Goal: Information Seeking & Learning: Learn about a topic

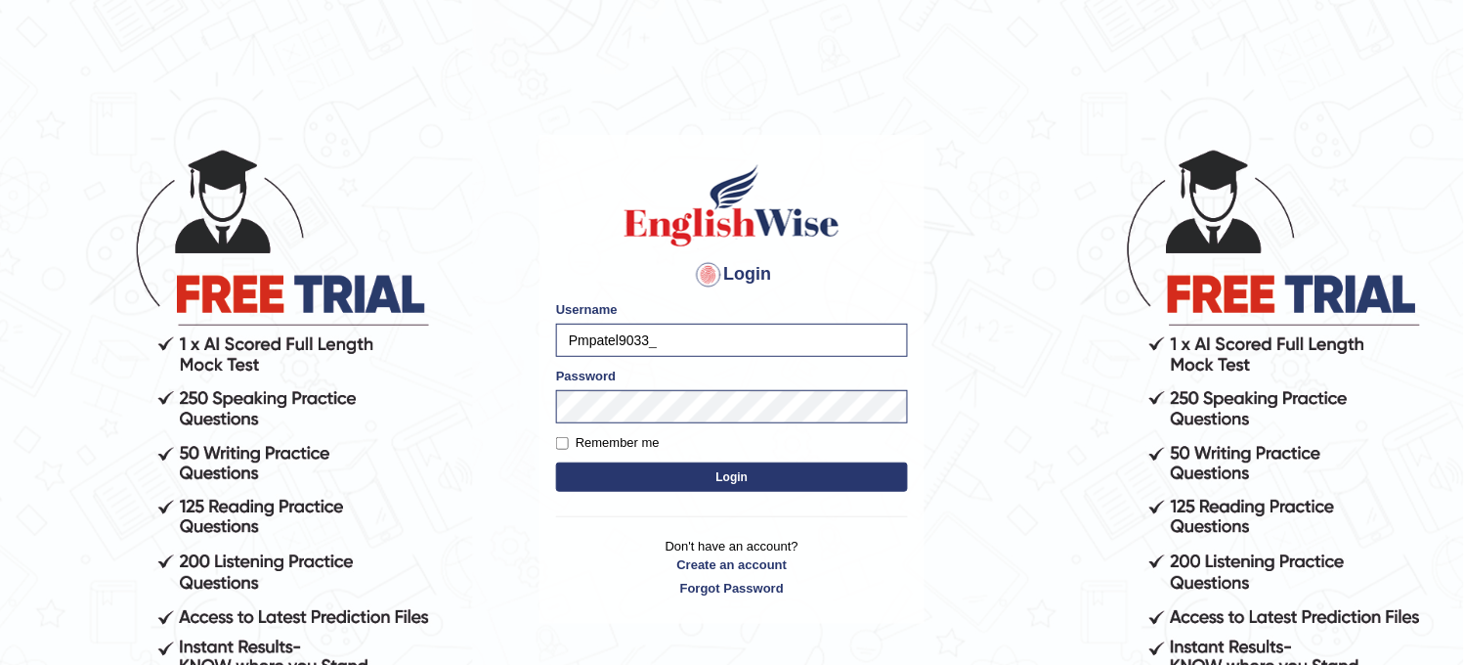
click at [601, 437] on label "Remember me" at bounding box center [608, 443] width 104 height 20
click at [569, 437] on input "Remember me" at bounding box center [562, 443] width 13 height 13
checkbox input "true"
click at [659, 477] on button "Login" at bounding box center [732, 476] width 352 height 29
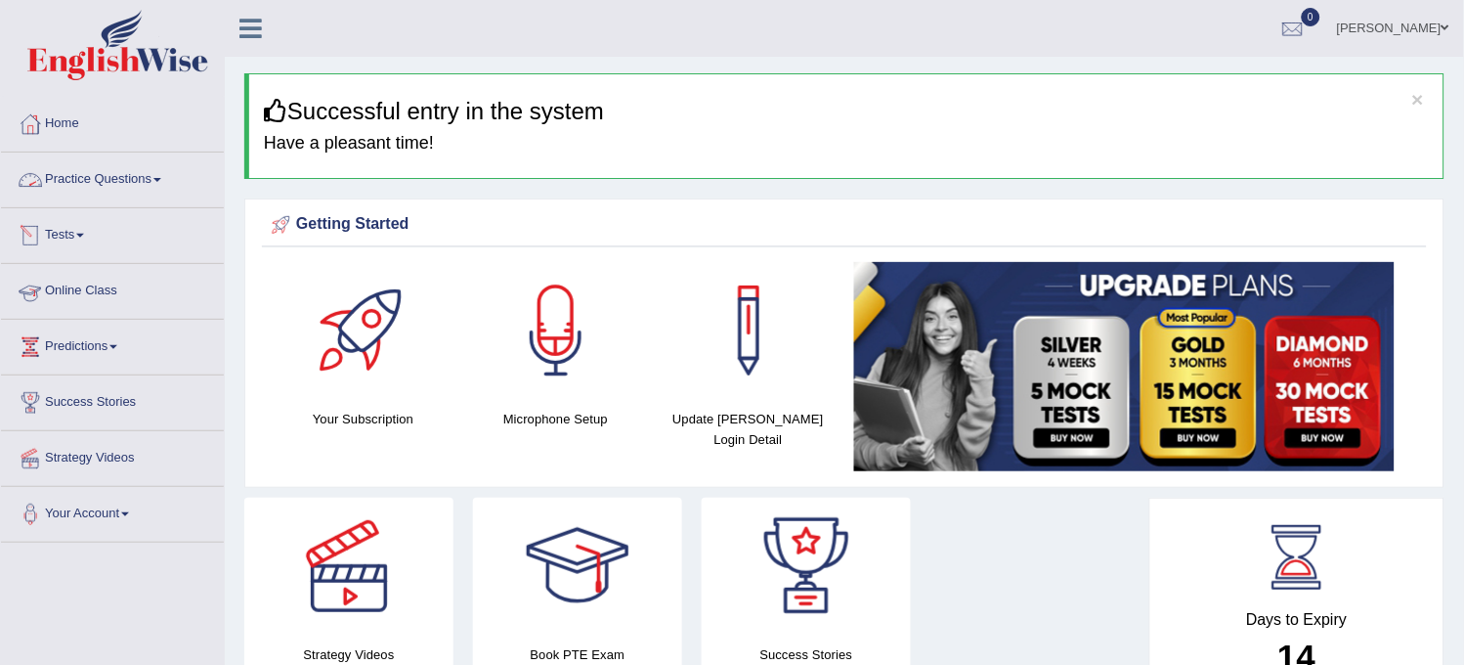
click at [148, 181] on link "Practice Questions" at bounding box center [112, 176] width 223 height 49
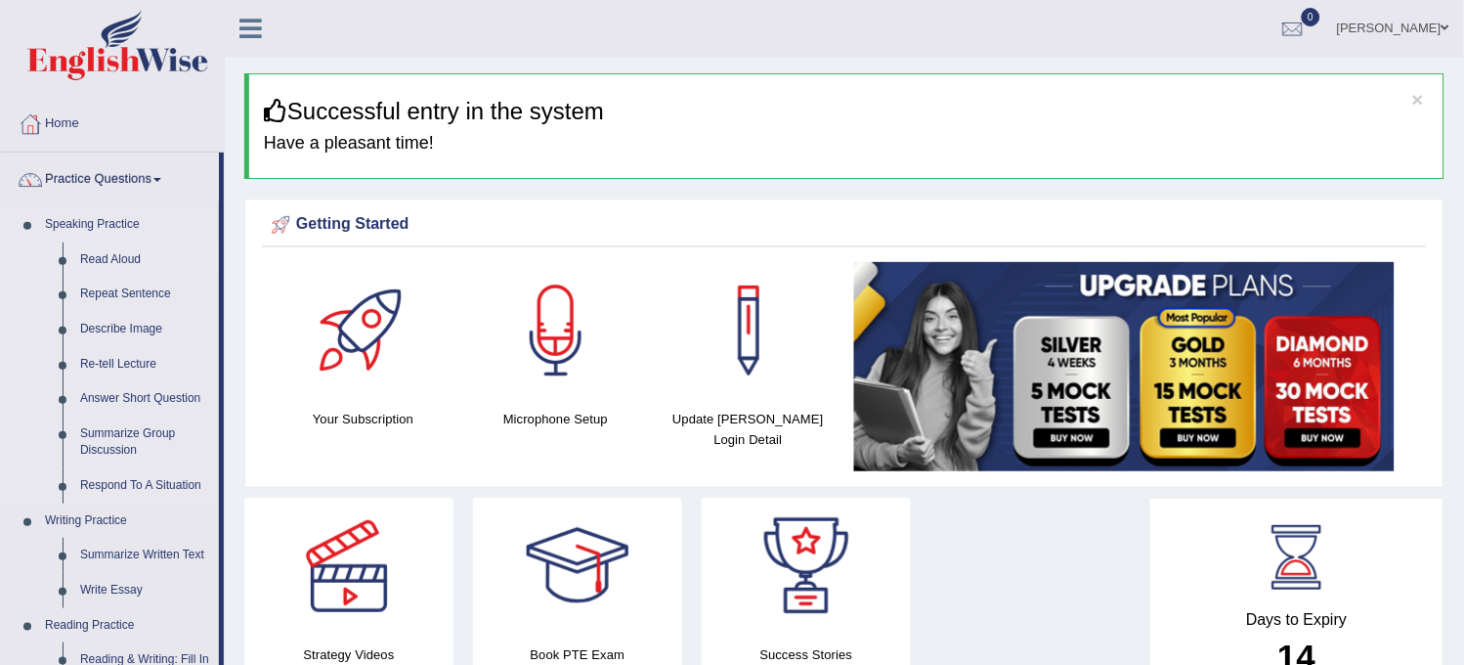
click at [119, 262] on link "Read Aloud" at bounding box center [145, 259] width 148 height 35
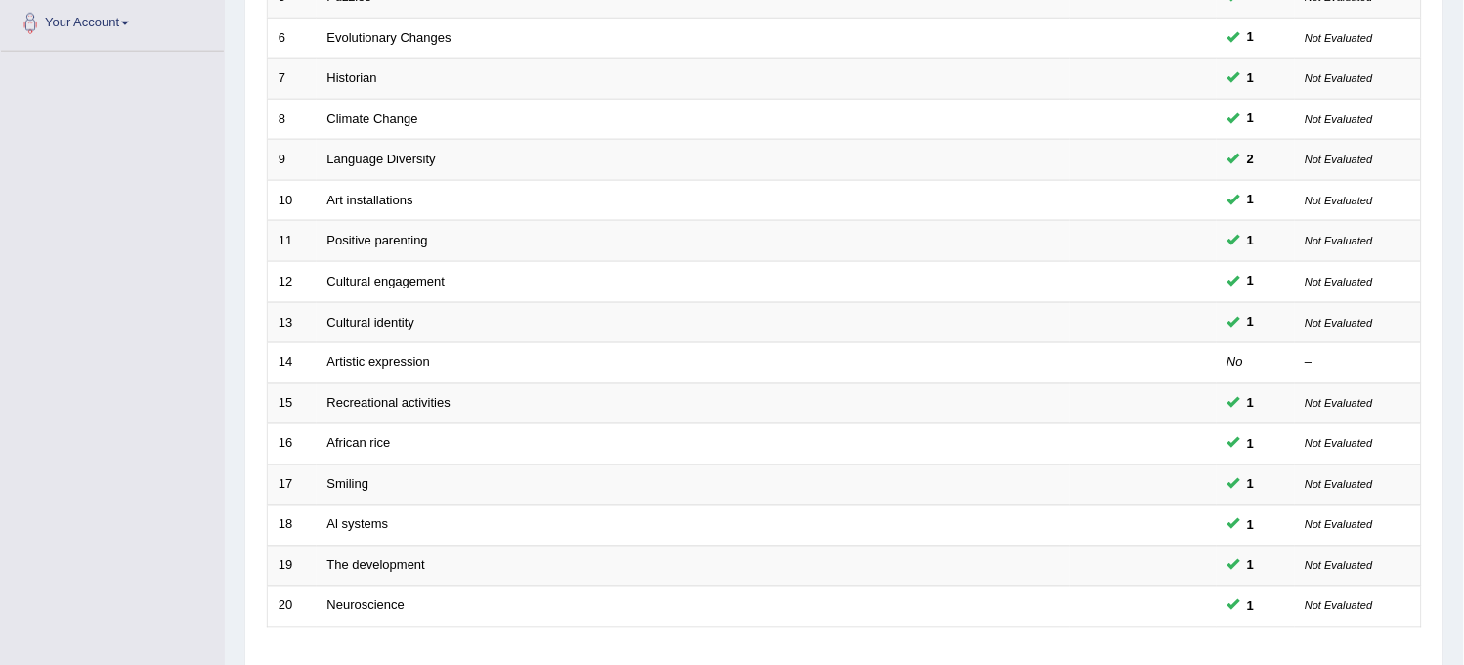
scroll to position [629, 0]
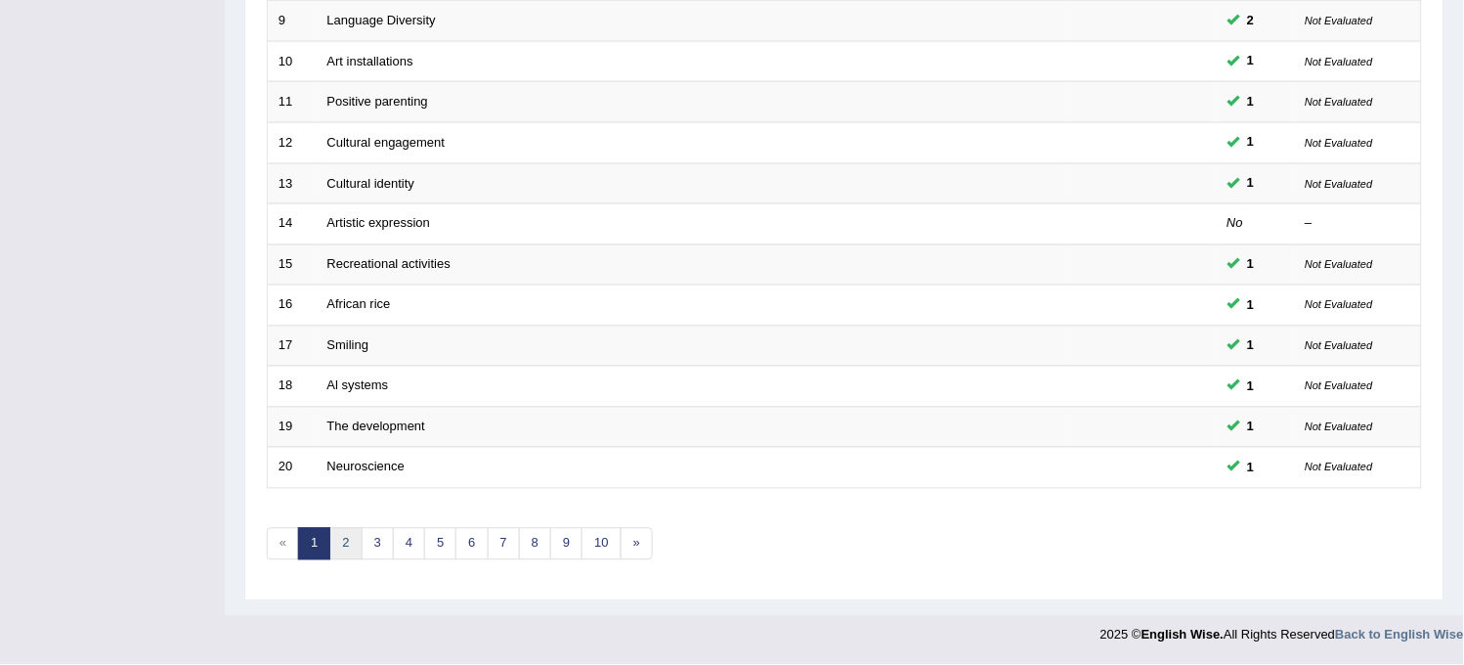
click at [356, 554] on link "2" at bounding box center [345, 544] width 32 height 32
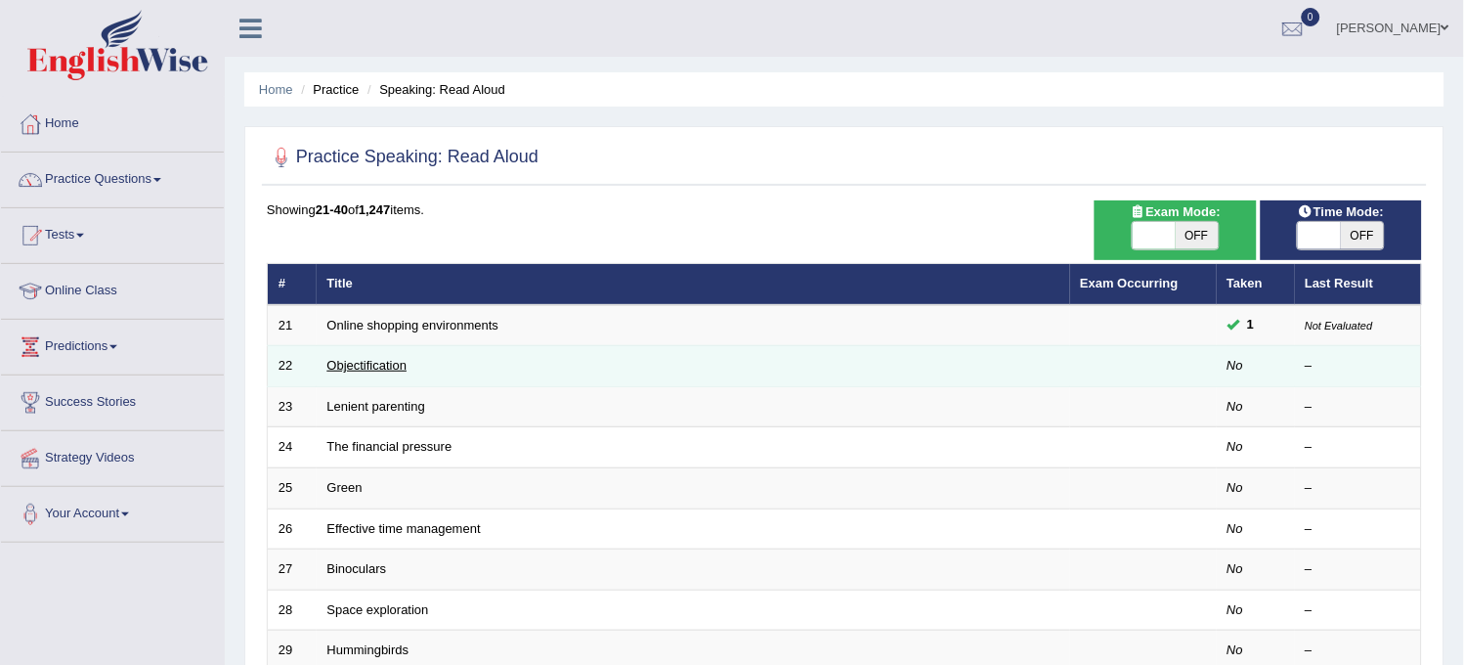
click at [366, 360] on link "Objectification" at bounding box center [367, 365] width 80 height 15
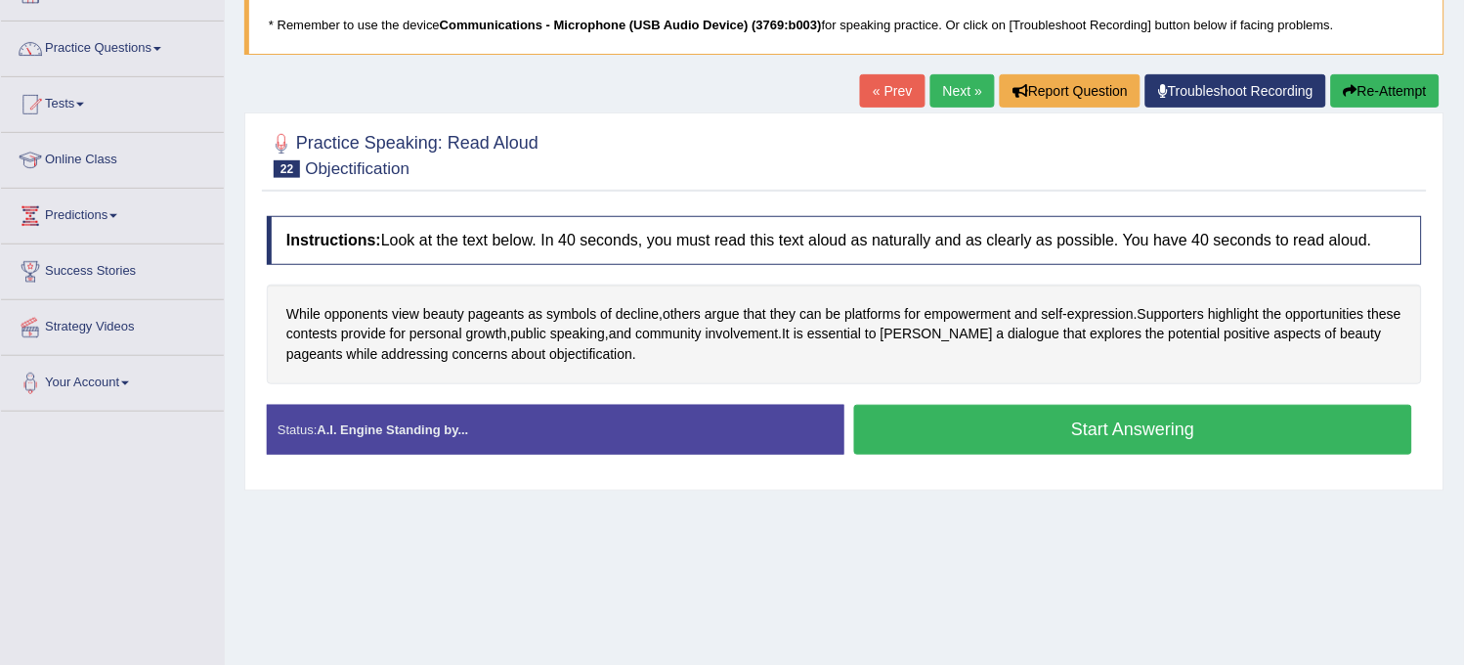
scroll to position [137, 0]
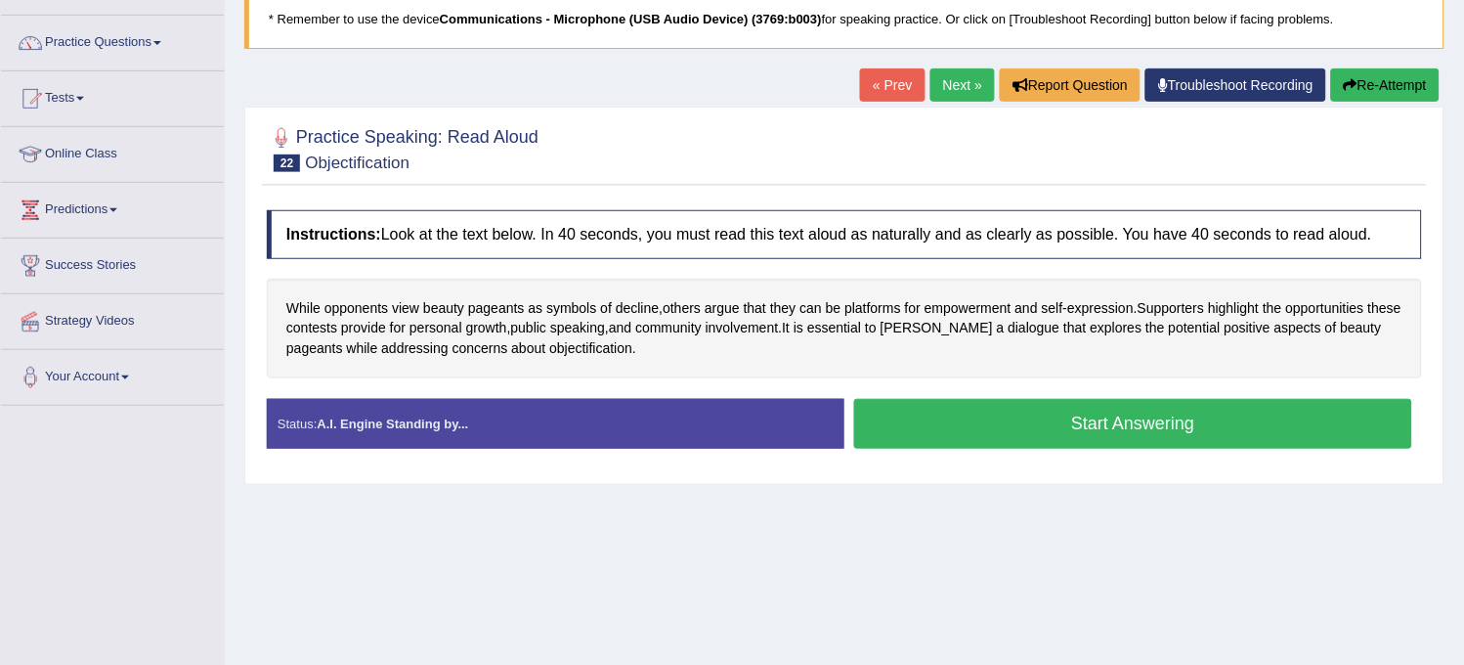
click at [1147, 418] on button "Start Answering" at bounding box center [1133, 424] width 558 height 50
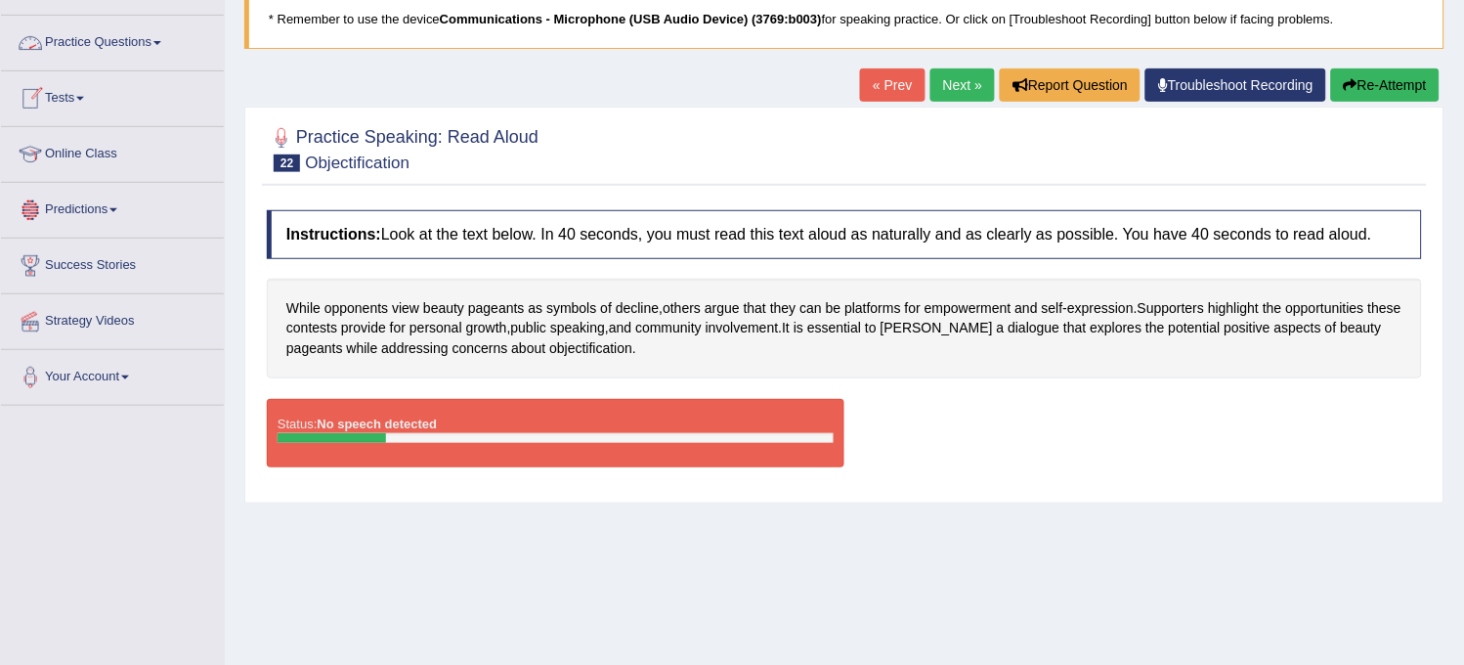
click at [156, 51] on link "Practice Questions" at bounding box center [112, 40] width 223 height 49
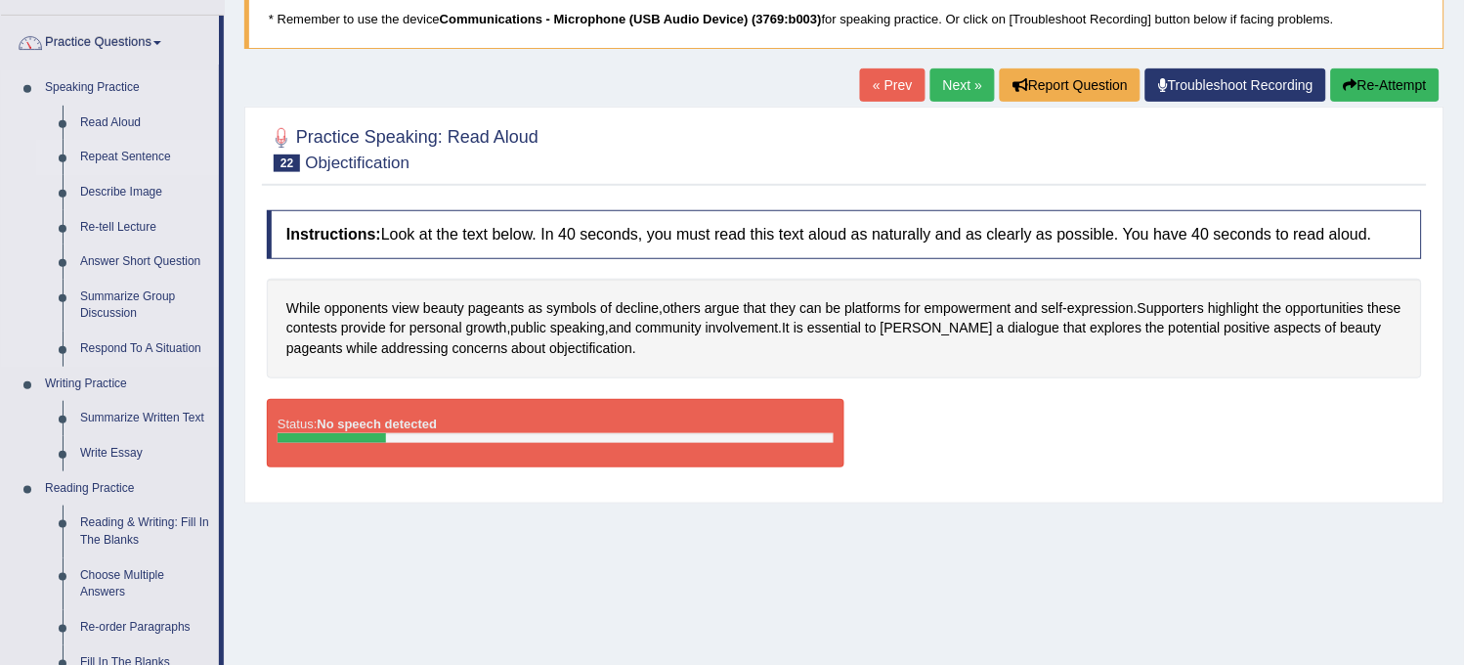
click at [115, 162] on link "Repeat Sentence" at bounding box center [145, 157] width 148 height 35
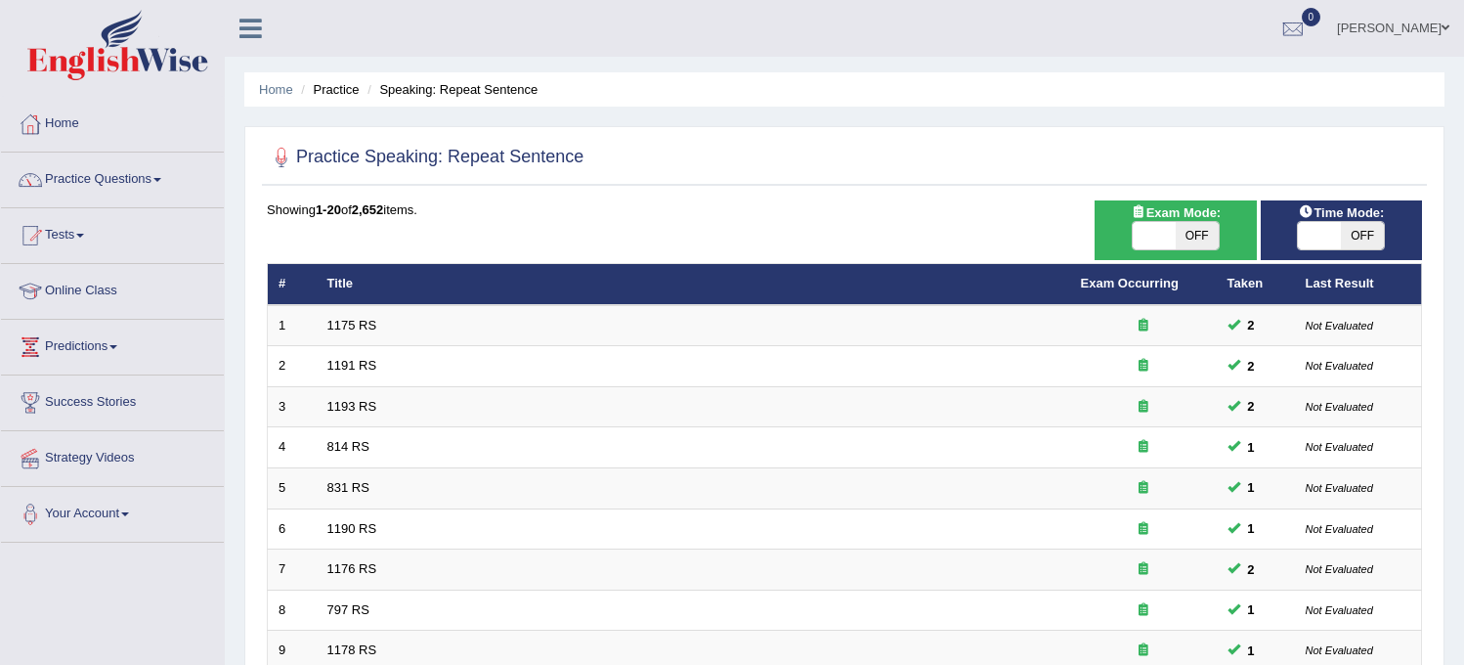
click at [345, 325] on link "1175 RS" at bounding box center [352, 325] width 50 height 15
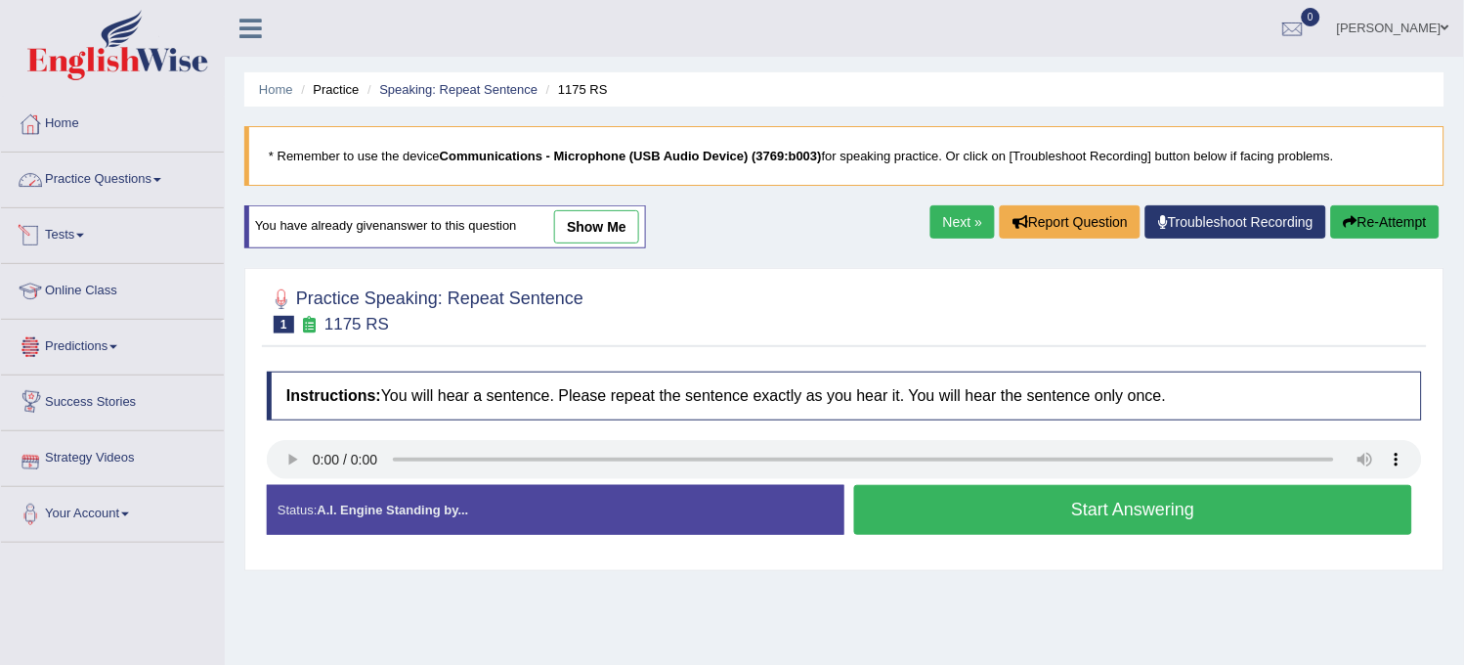
click at [157, 191] on link "Practice Questions" at bounding box center [112, 176] width 223 height 49
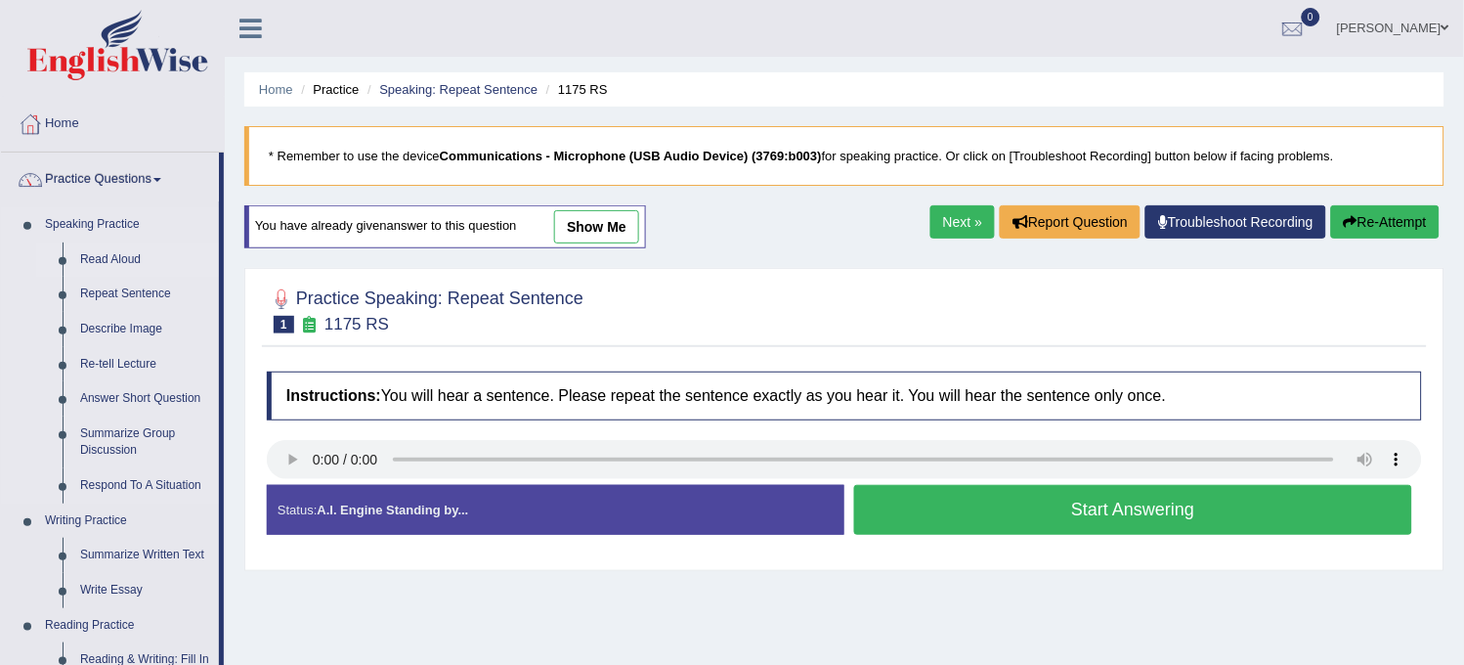
click at [137, 256] on link "Read Aloud" at bounding box center [145, 259] width 148 height 35
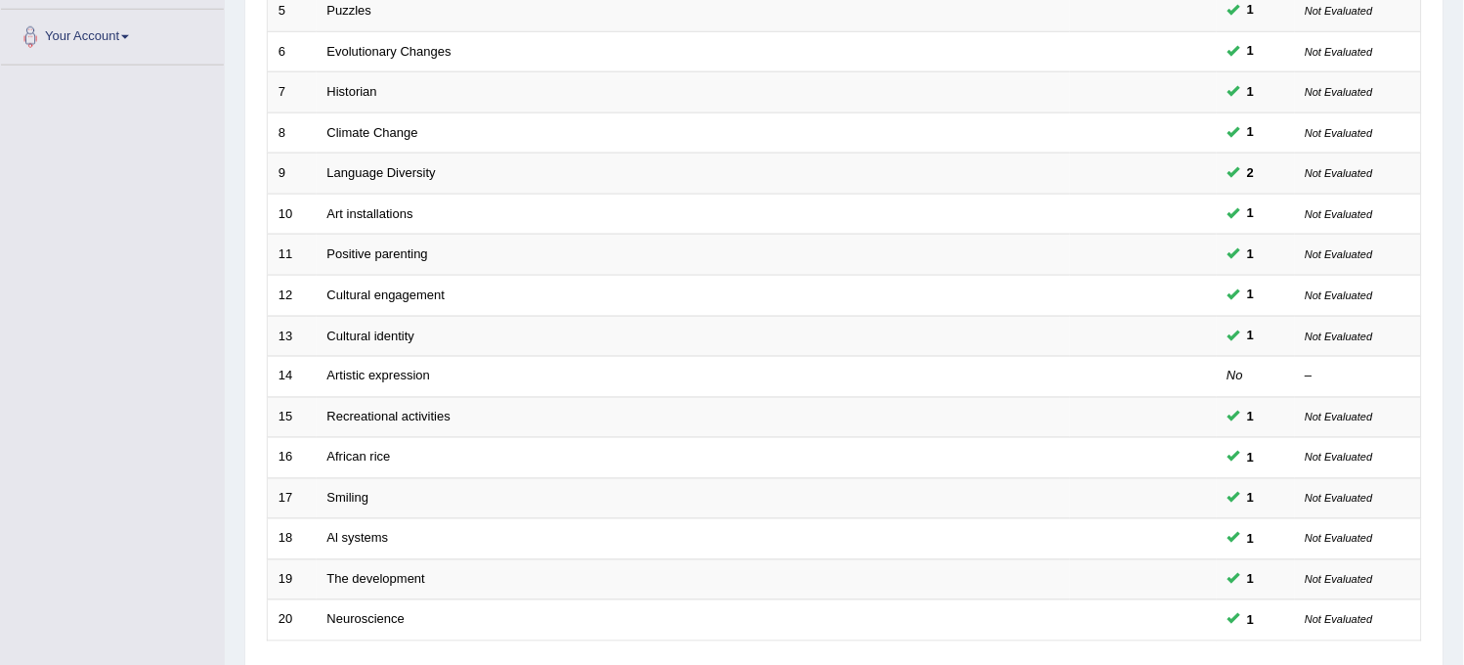
scroll to position [629, 0]
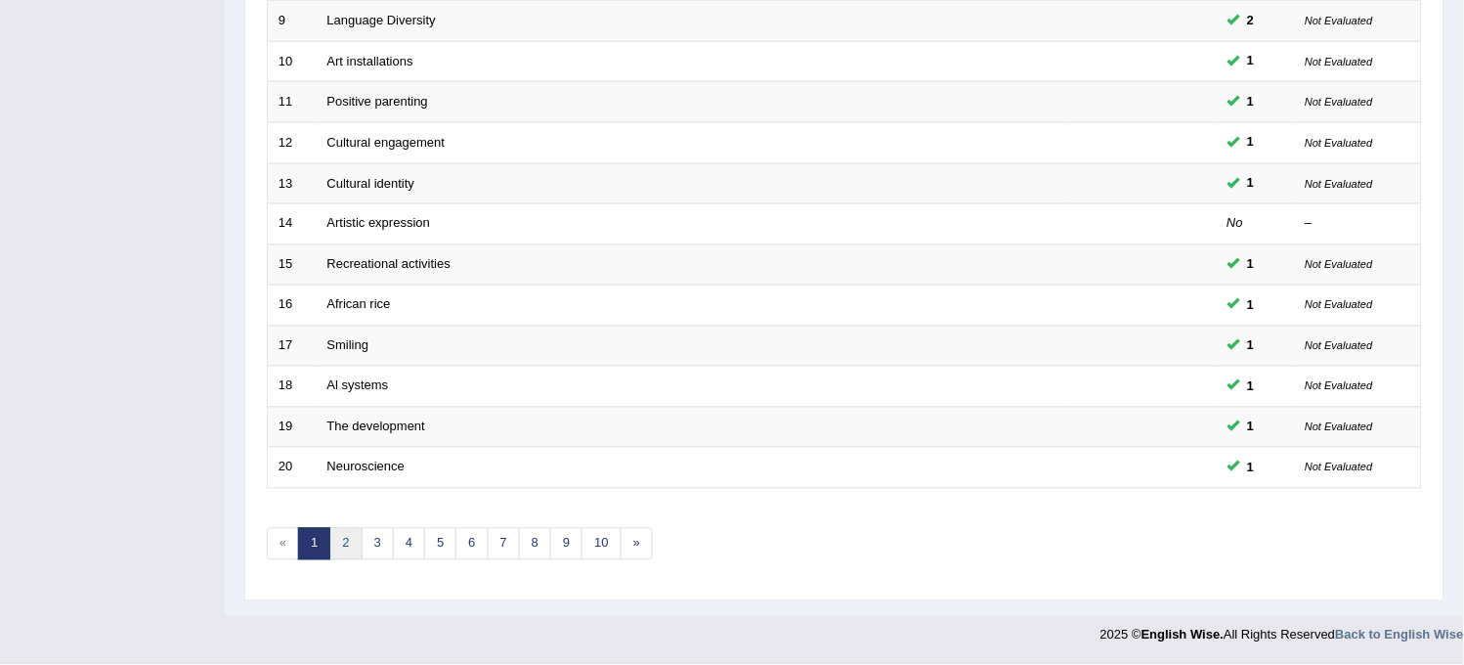
click at [353, 533] on link "2" at bounding box center [345, 544] width 32 height 32
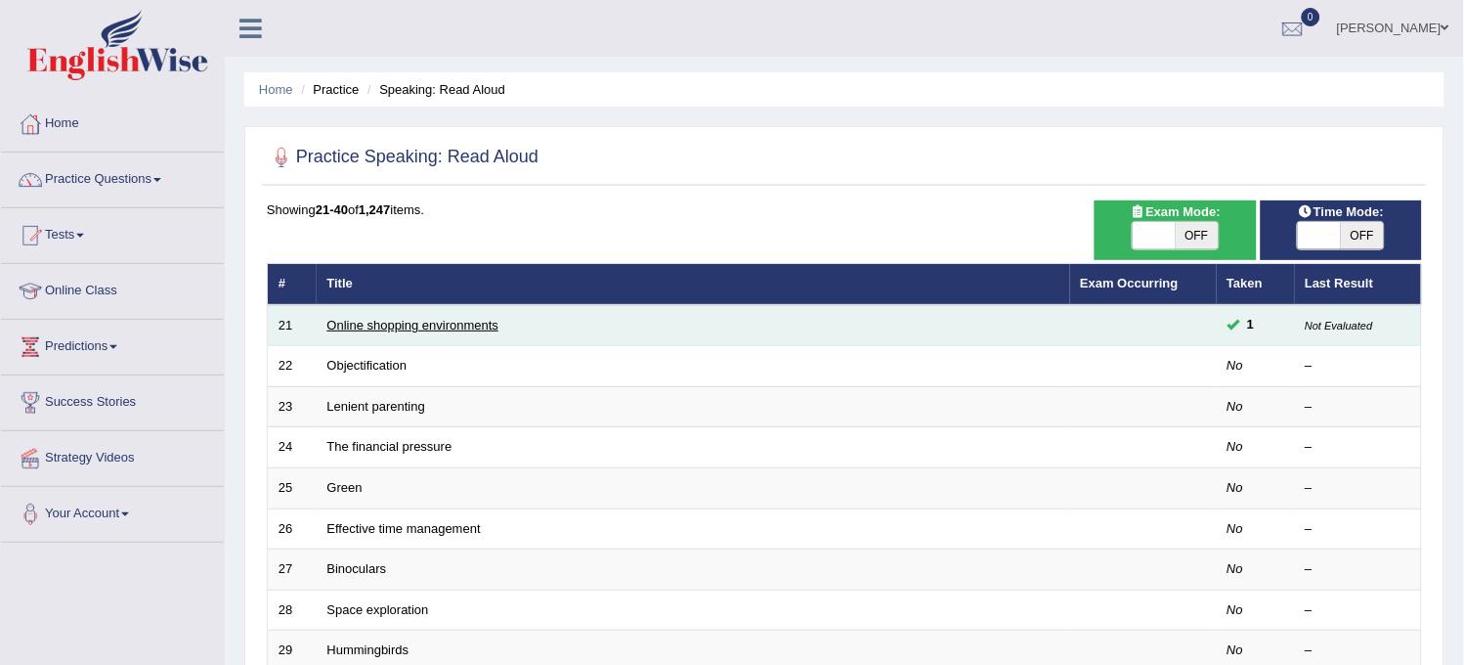
click at [417, 329] on link "Online shopping environments" at bounding box center [413, 325] width 172 height 15
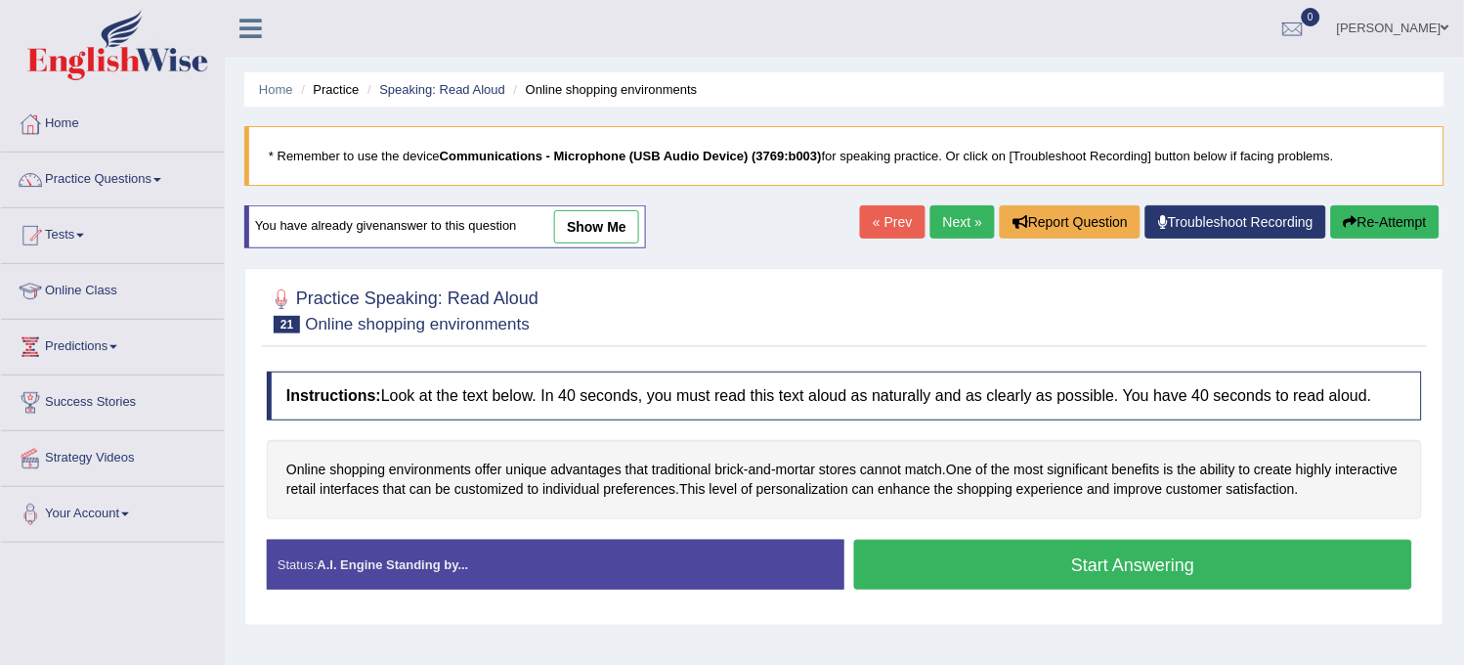
click at [977, 559] on button "Start Answering" at bounding box center [1133, 564] width 558 height 50
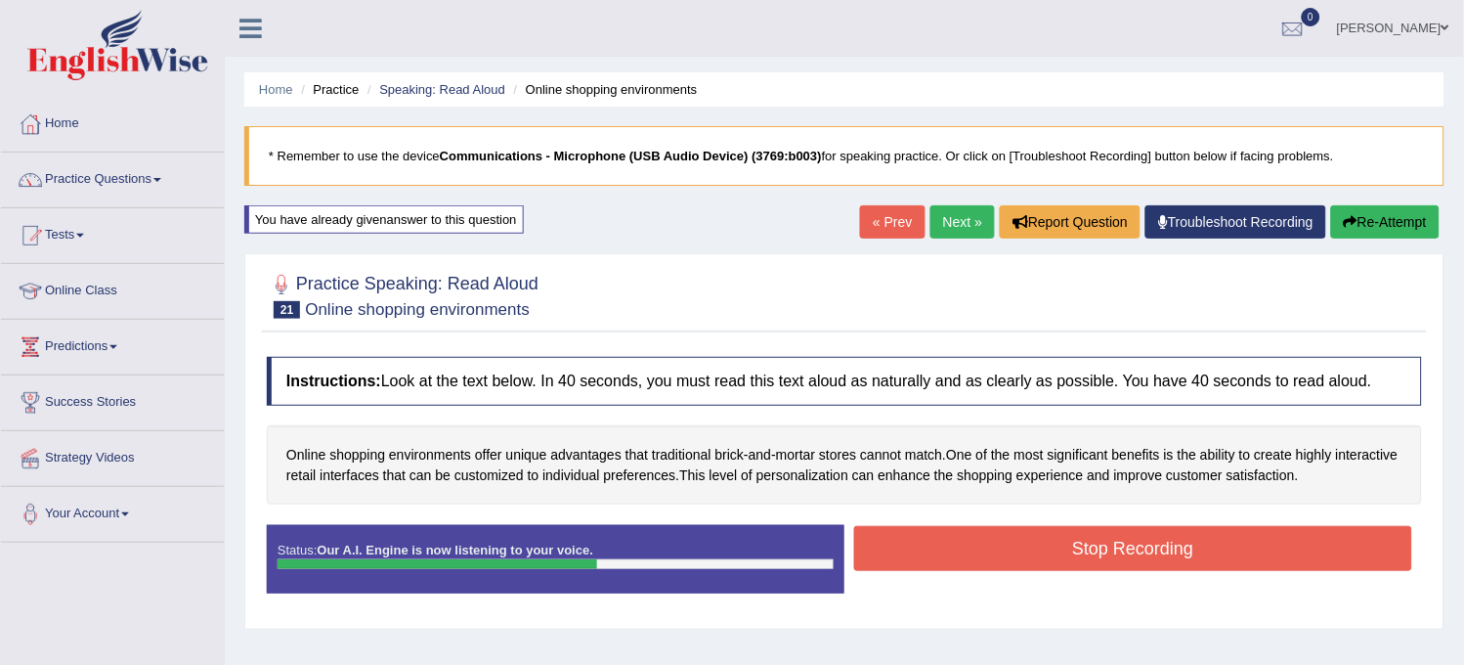
click at [977, 559] on button "Stop Recording" at bounding box center [1133, 548] width 558 height 45
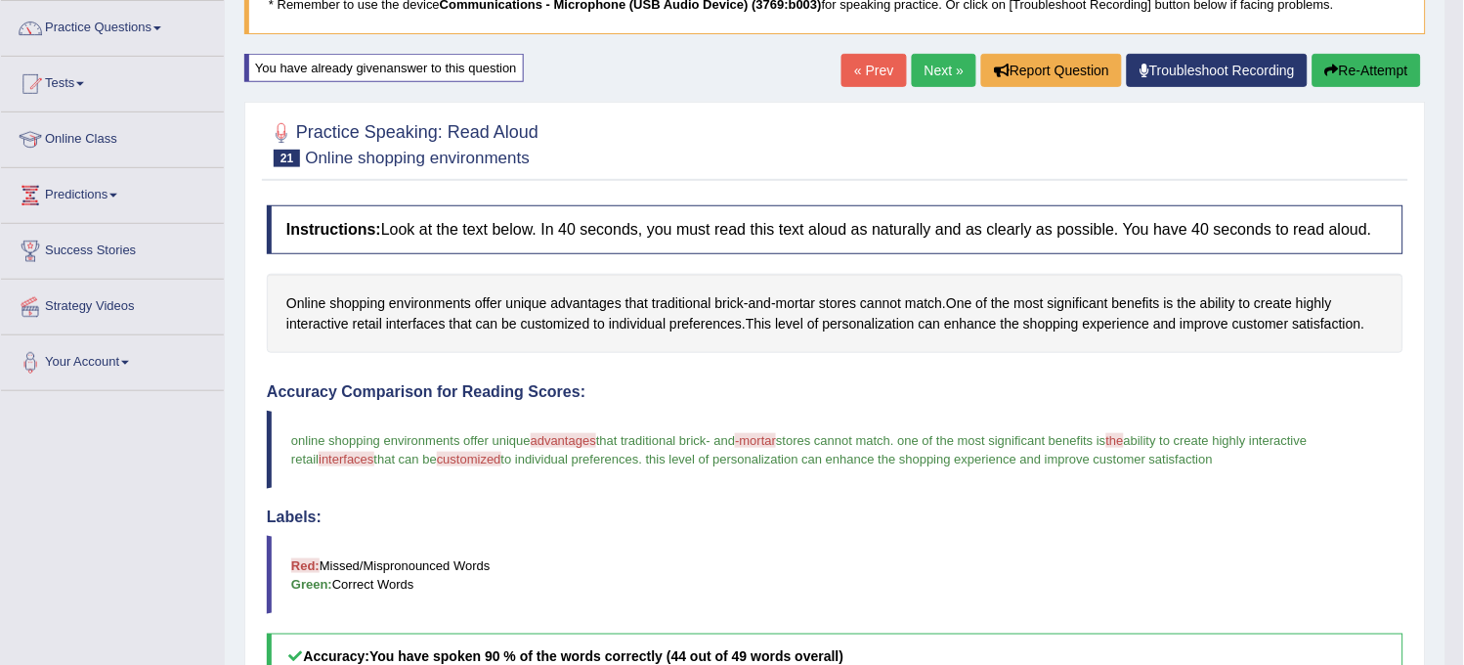
scroll to position [150, 0]
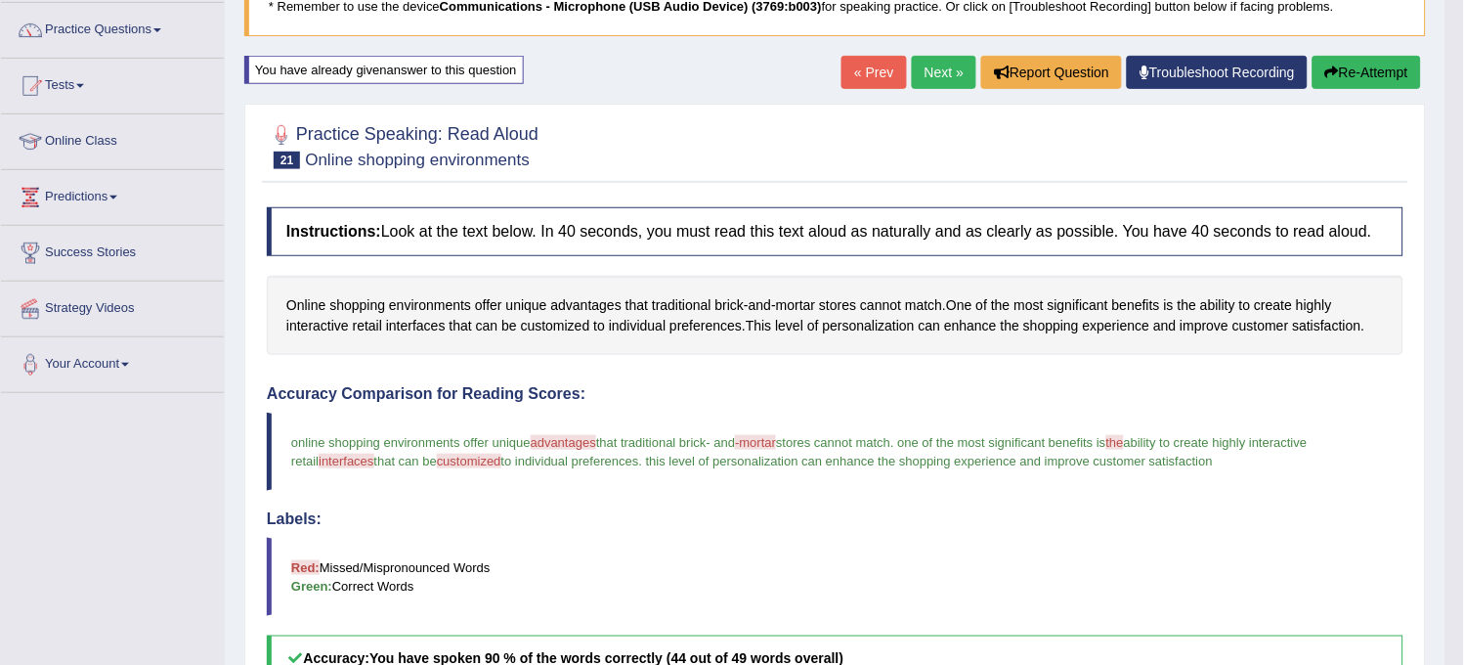
click at [948, 59] on link "Next »" at bounding box center [944, 72] width 65 height 33
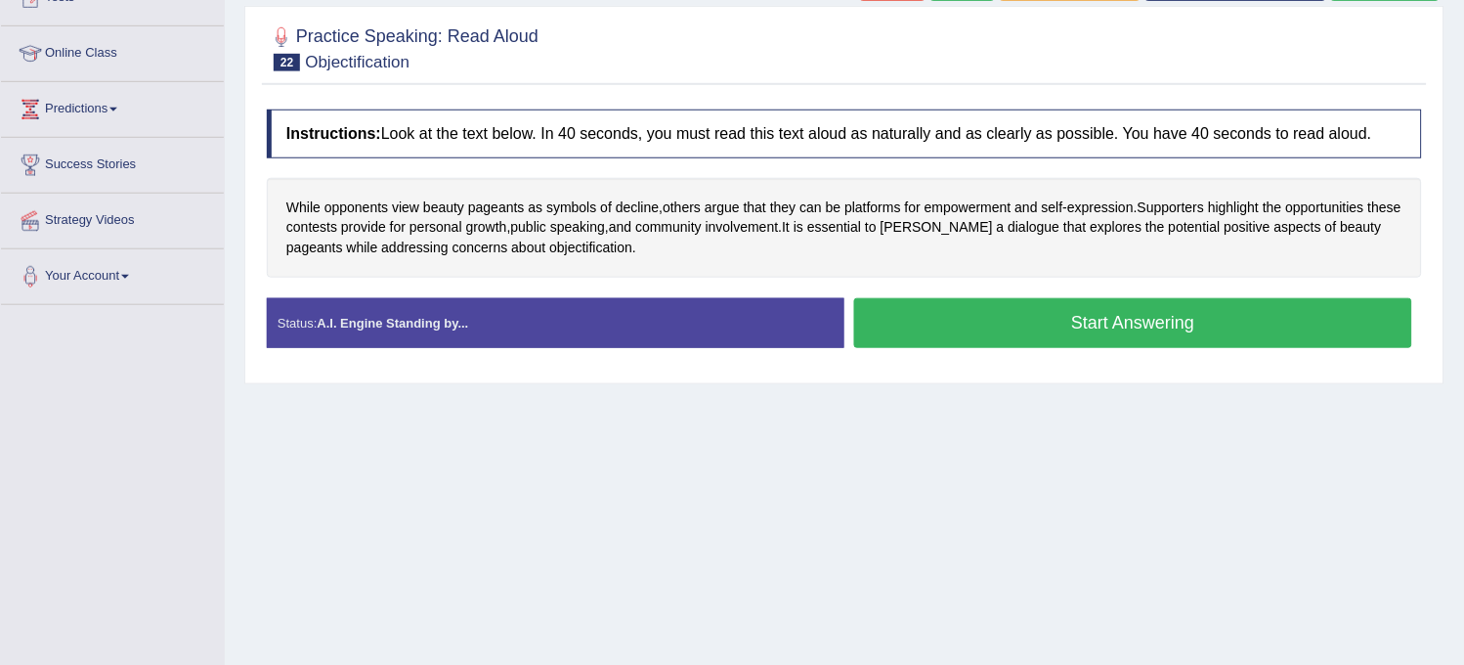
scroll to position [272, 0]
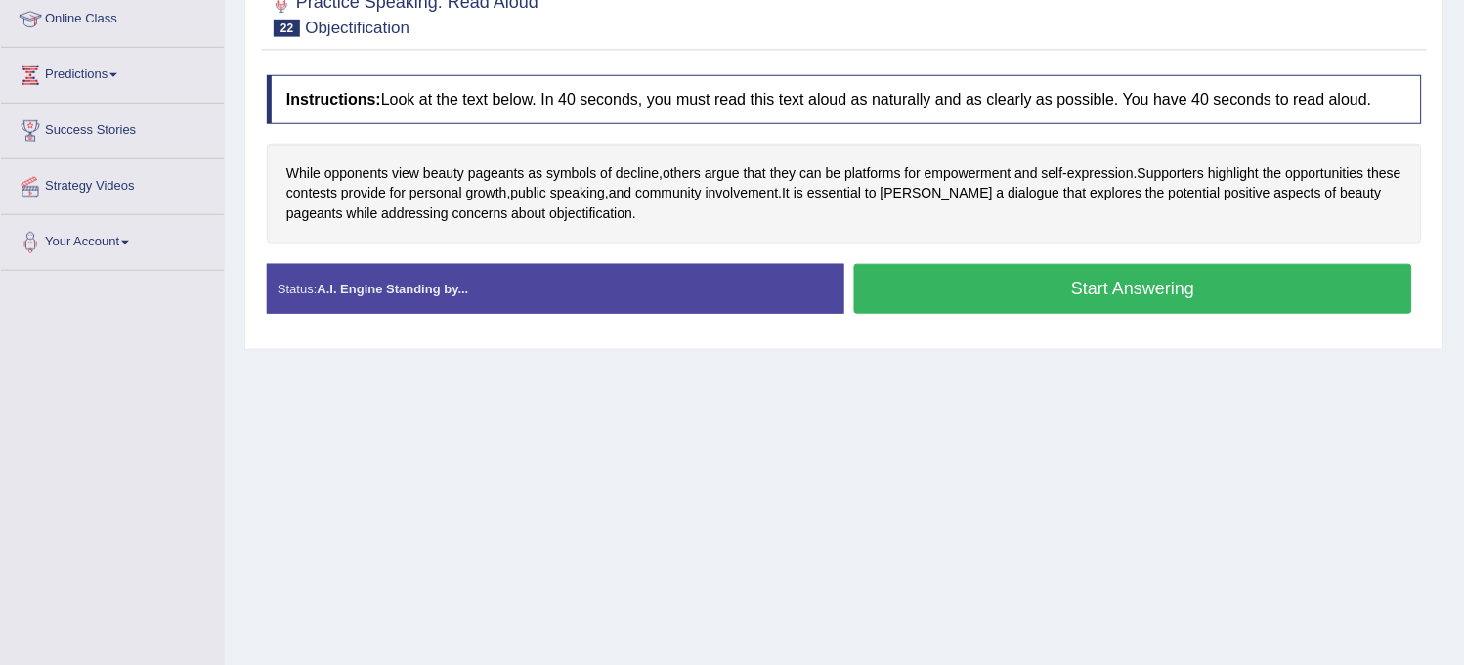
click at [1124, 296] on button "Start Answering" at bounding box center [1133, 289] width 558 height 50
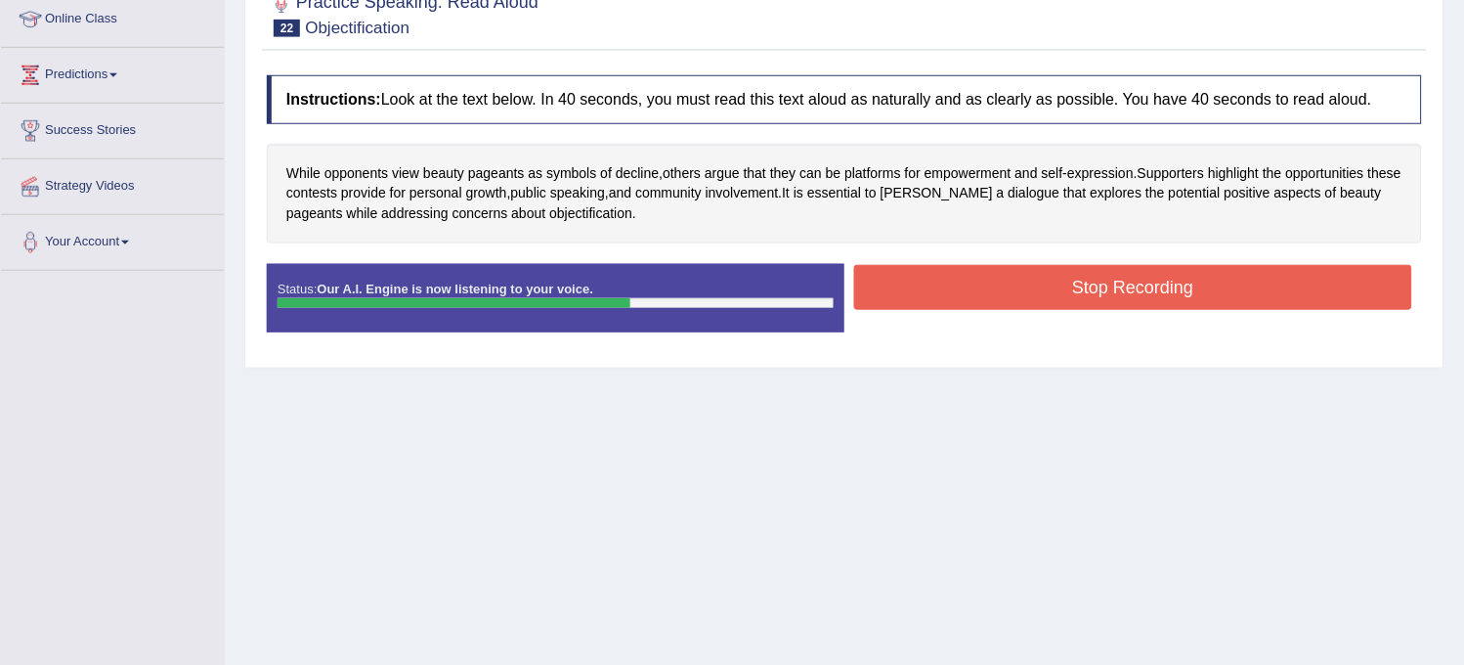
click at [1124, 296] on button "Stop Recording" at bounding box center [1133, 287] width 558 height 45
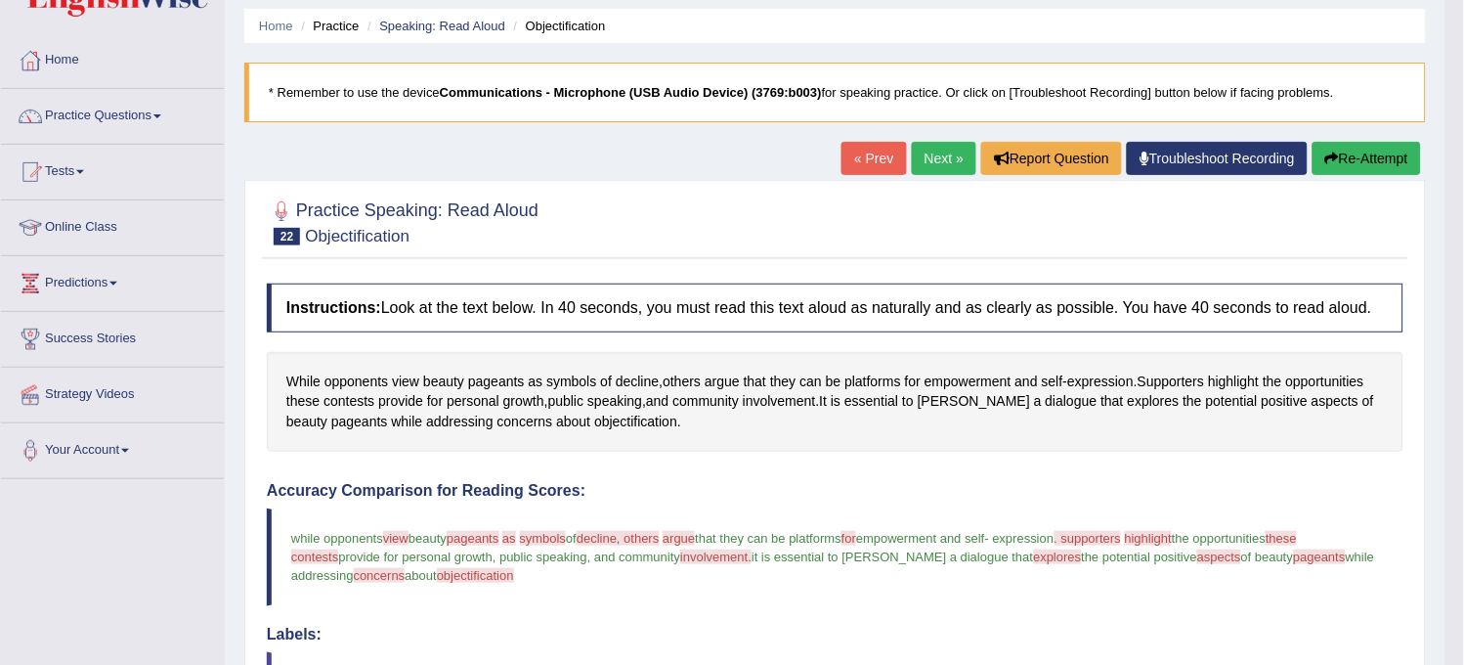
scroll to position [62, 0]
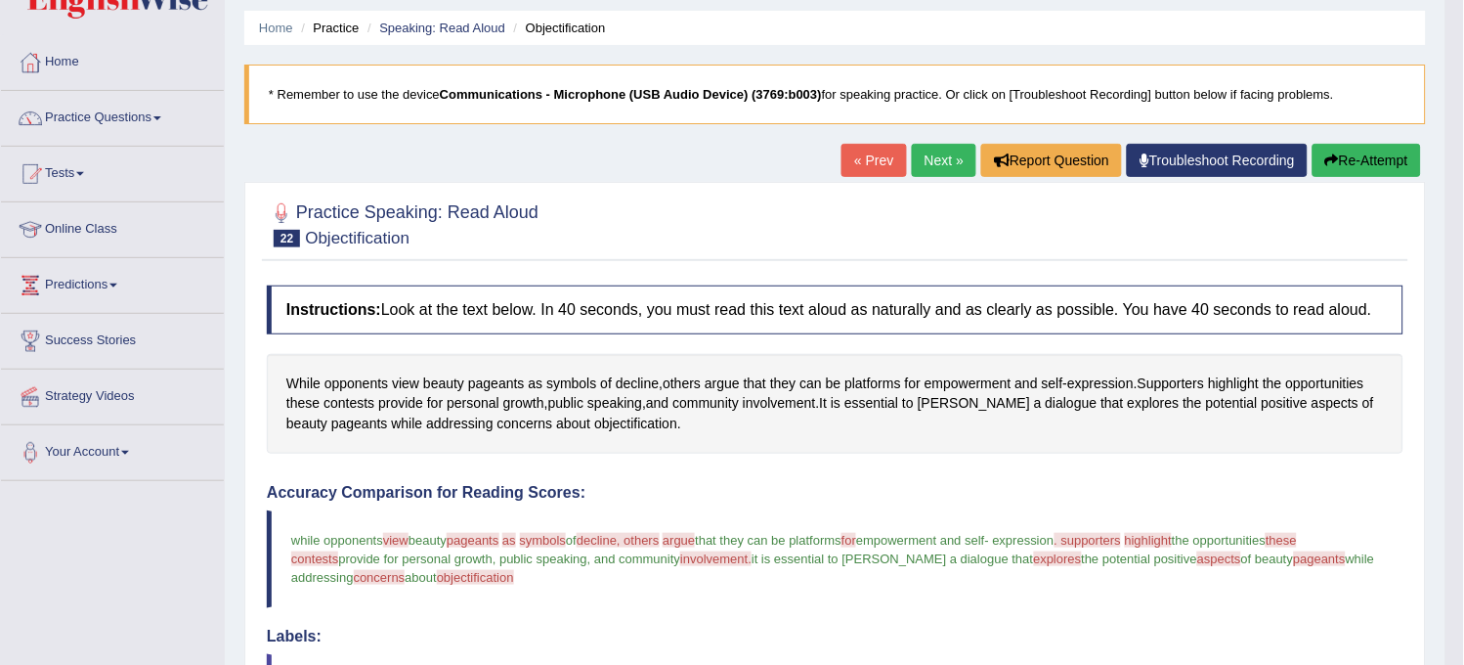
click at [932, 147] on link "Next »" at bounding box center [944, 160] width 65 height 33
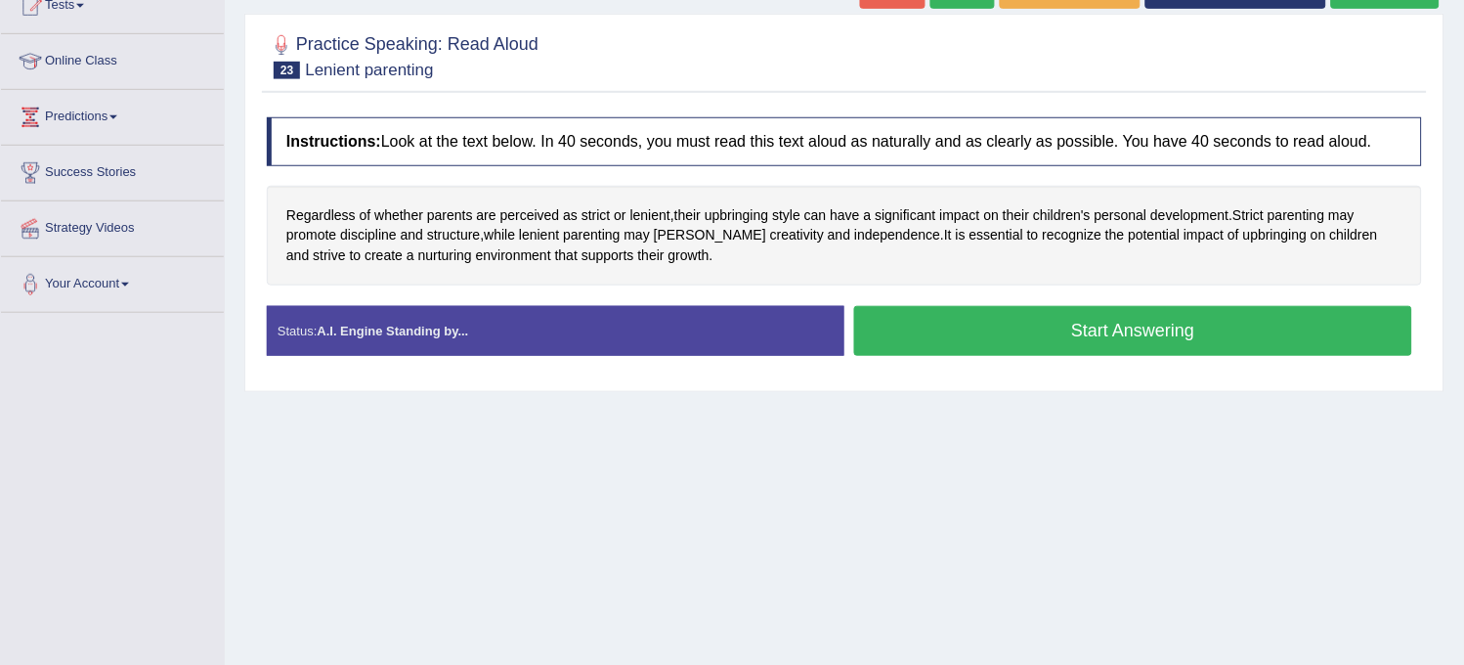
scroll to position [251, 0]
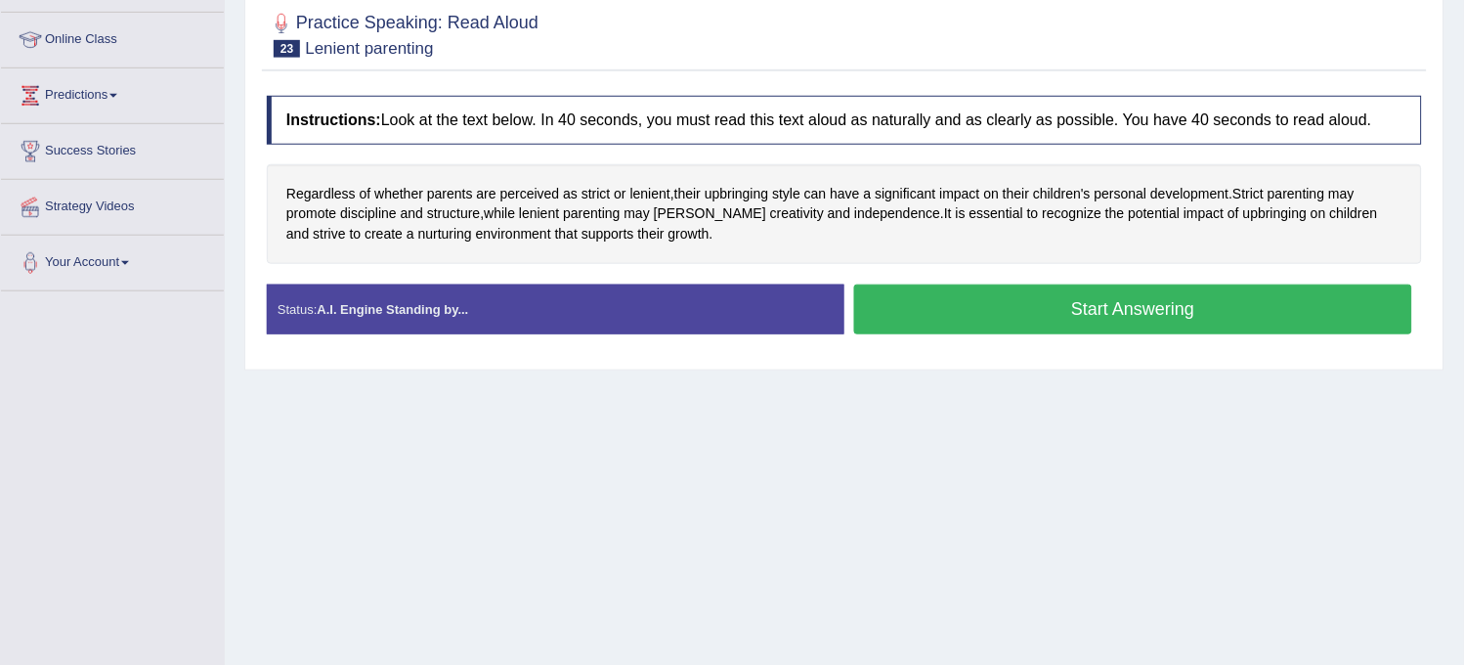
click at [1071, 314] on button "Start Answering" at bounding box center [1133, 309] width 558 height 50
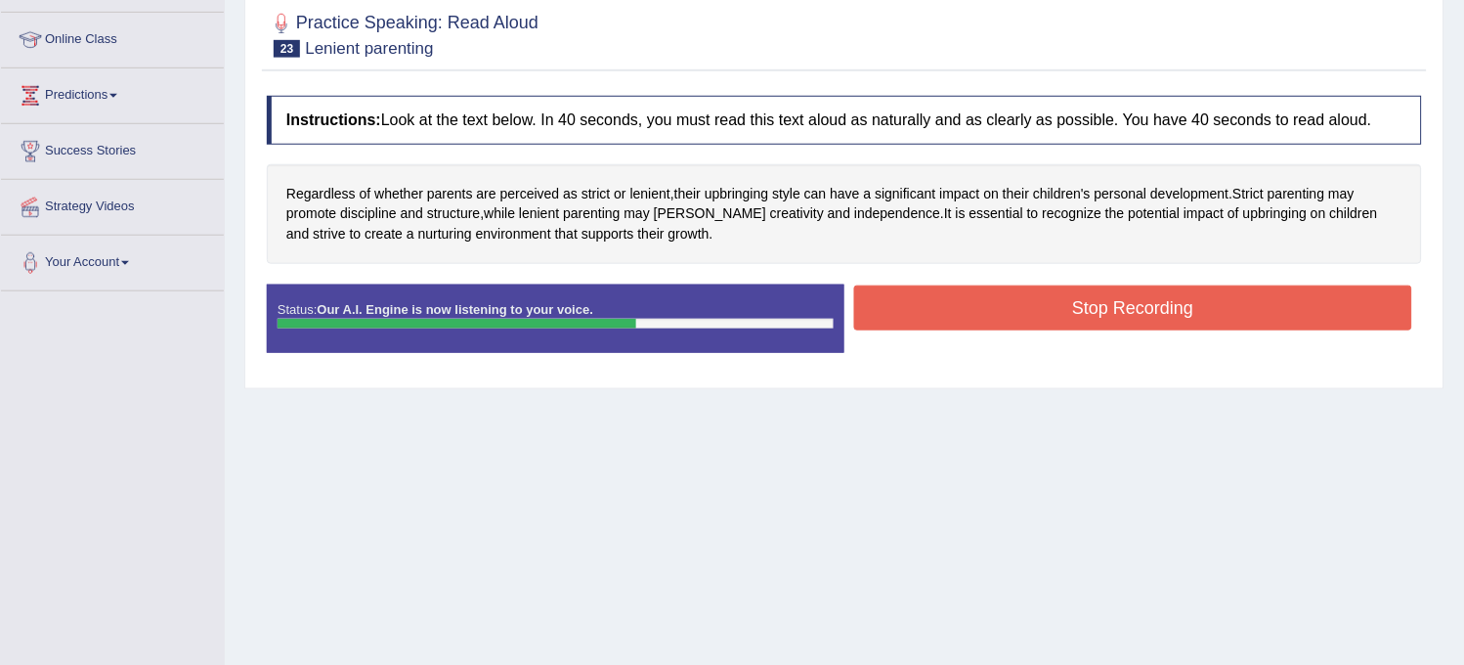
click at [1071, 314] on button "Stop Recording" at bounding box center [1133, 307] width 558 height 45
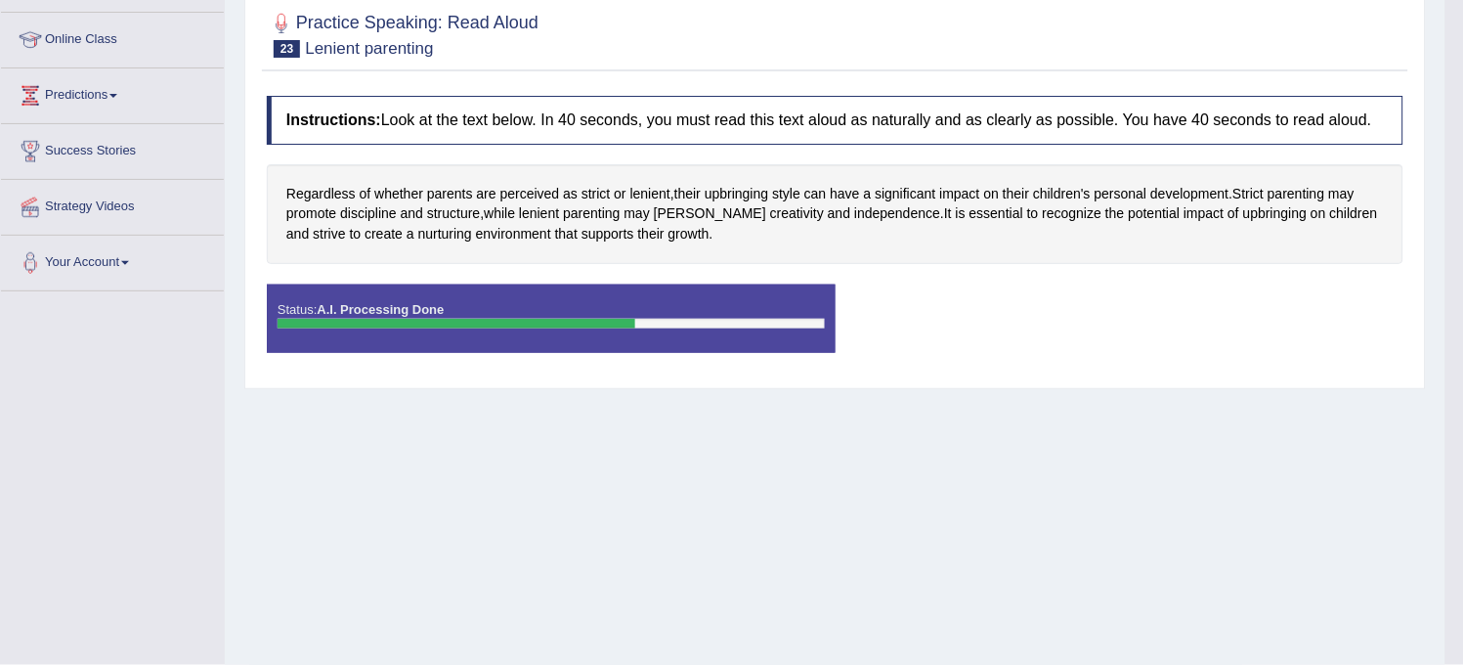
click at [1071, 314] on body "Toggle navigation Home Practice Questions Speaking Practice Read Aloud Repeat S…" at bounding box center [732, 81] width 1464 height 665
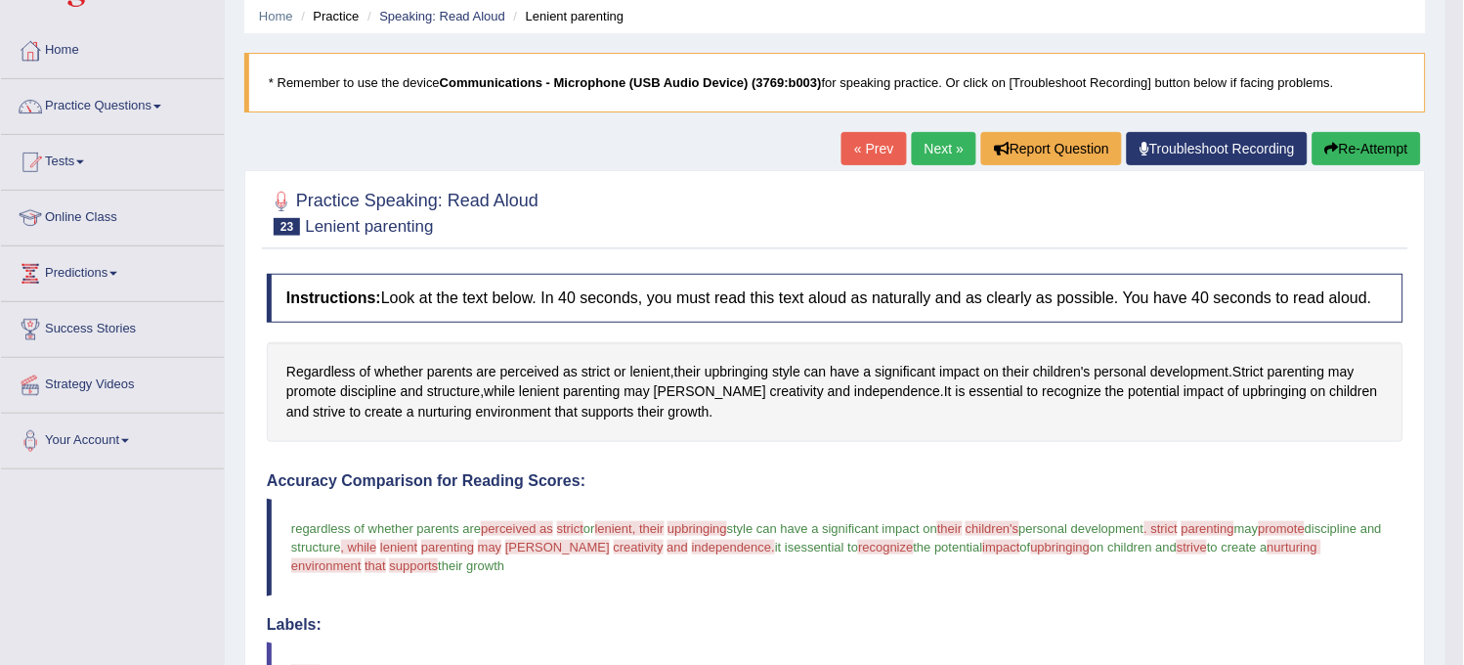
scroll to position [0, 0]
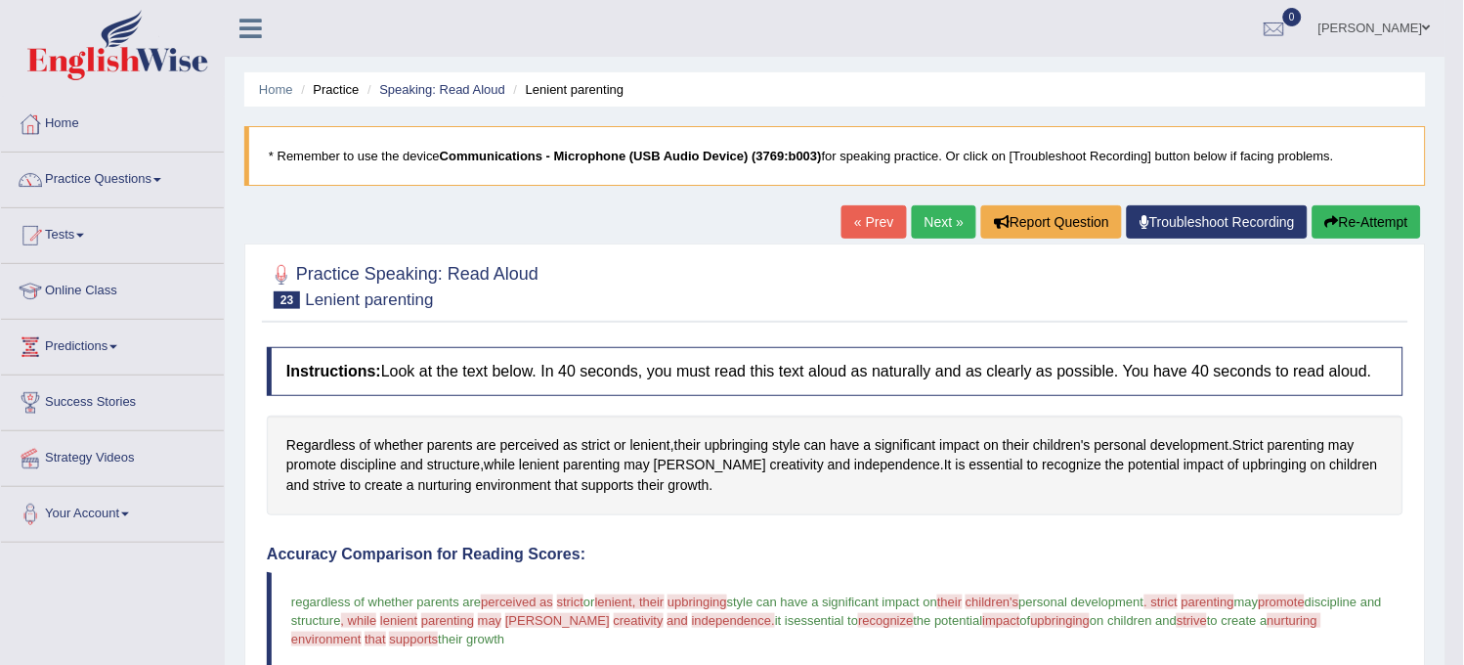
click at [949, 211] on link "Next »" at bounding box center [944, 221] width 65 height 33
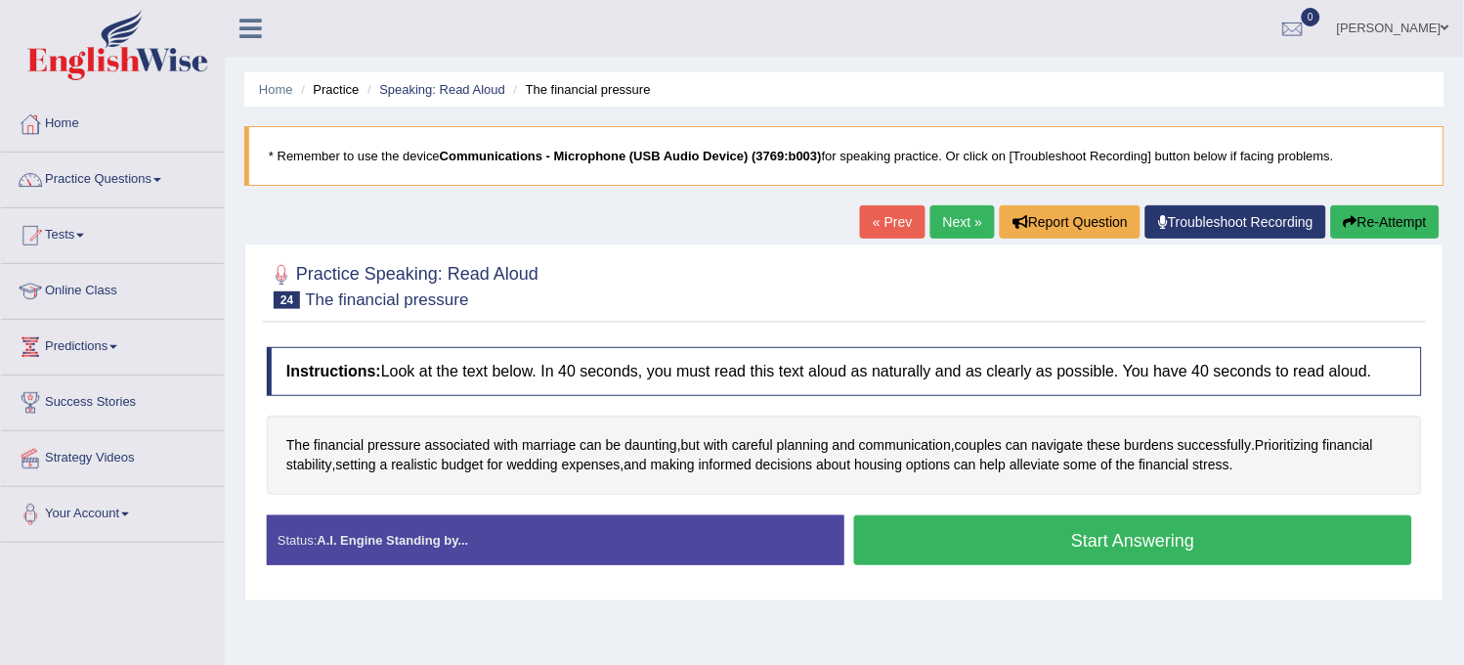
click at [1179, 630] on div "Home Practice Speaking: Read Aloud The financial pressure * Remember to use the…" at bounding box center [844, 488] width 1239 height 977
click at [997, 521] on button "Start Answering" at bounding box center [1133, 540] width 558 height 50
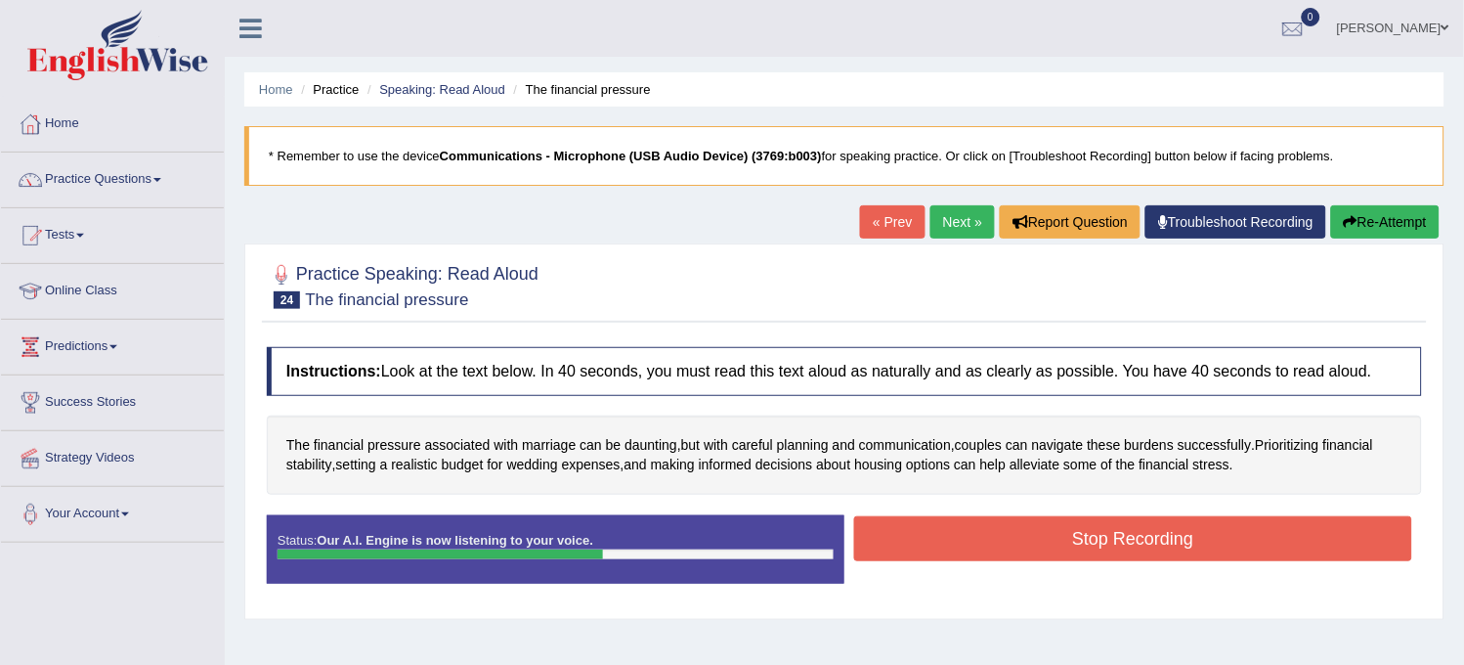
click at [997, 521] on button "Stop Recording" at bounding box center [1133, 538] width 558 height 45
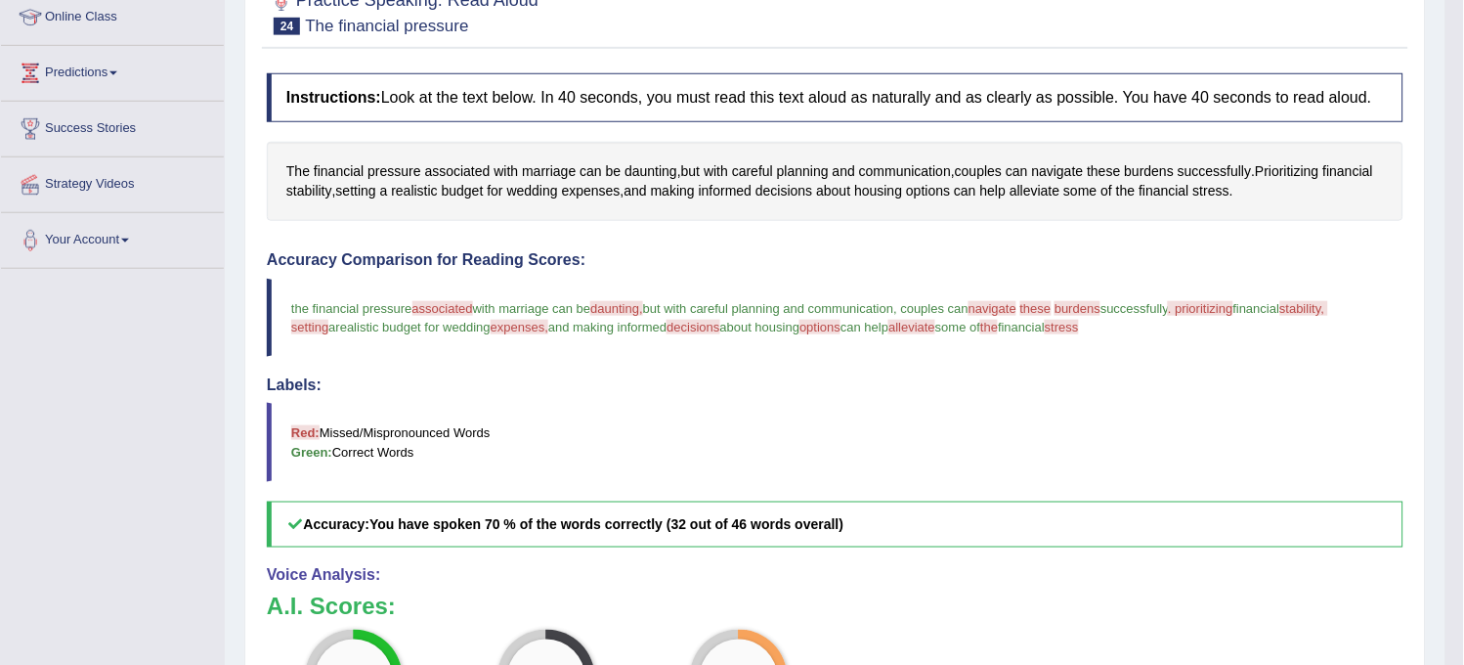
scroll to position [333, 0]
